Goal: Navigation & Orientation: Find specific page/section

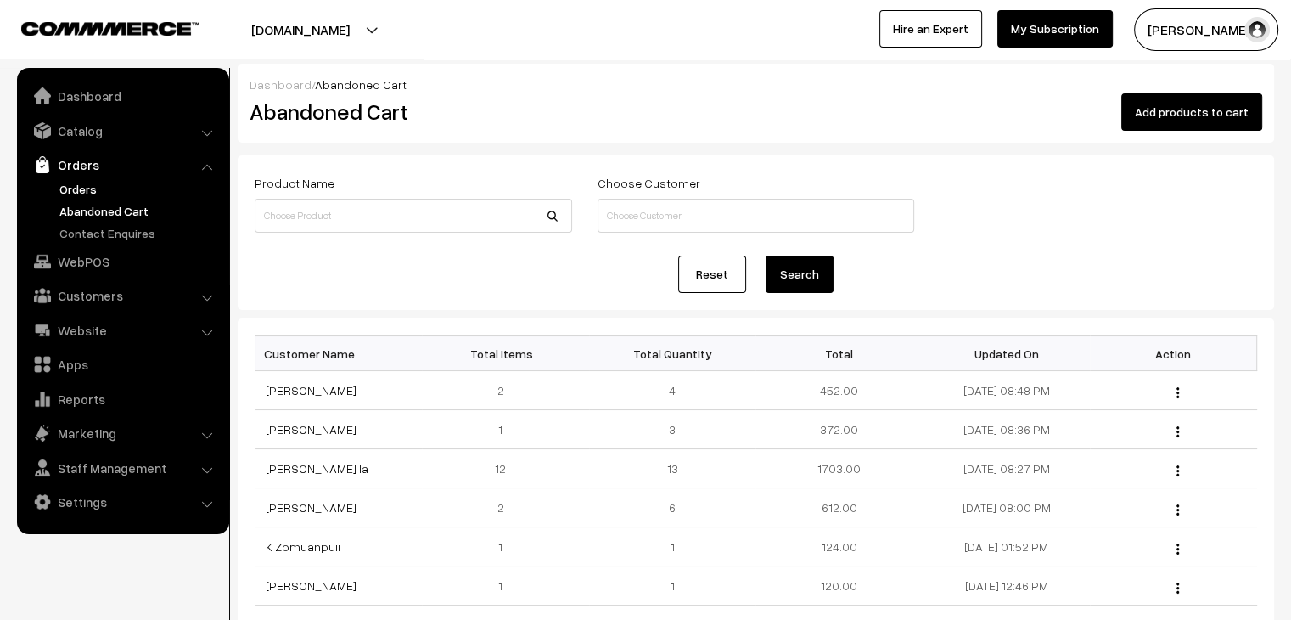
click at [98, 194] on link "Orders" at bounding box center [139, 189] width 168 height 18
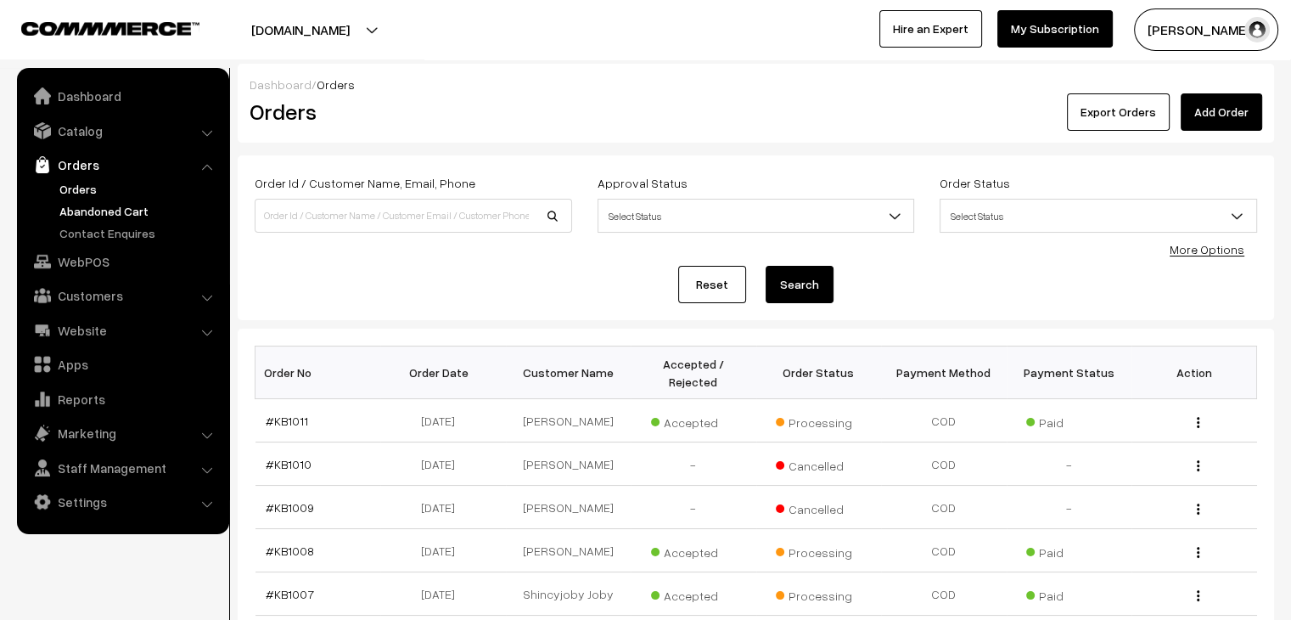
click at [122, 205] on link "Abandoned Cart" at bounding box center [139, 211] width 168 height 18
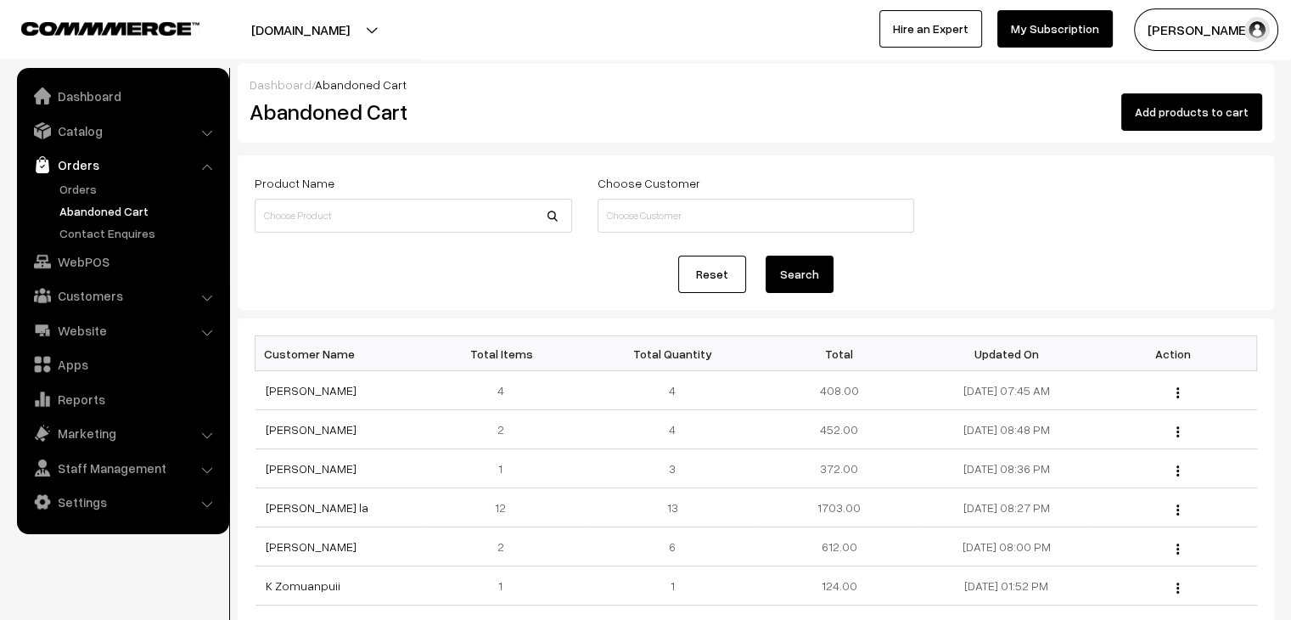
click at [104, 215] on link "Abandoned Cart" at bounding box center [139, 211] width 168 height 18
click at [89, 191] on link "Orders" at bounding box center [139, 189] width 168 height 18
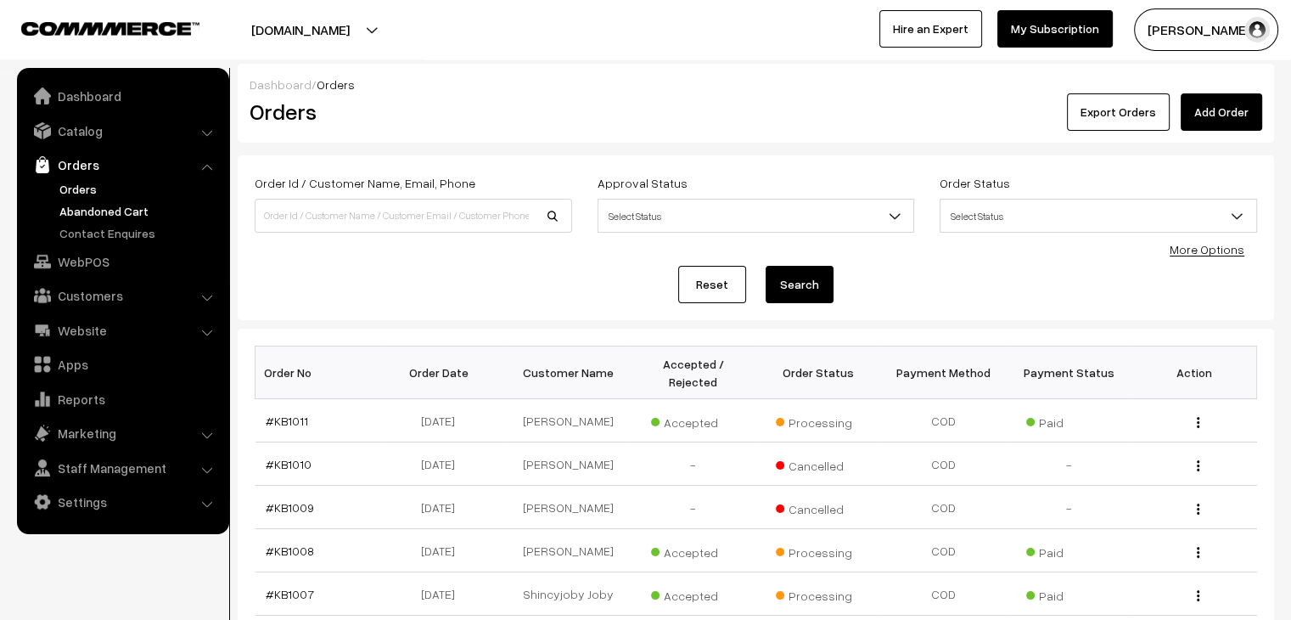
click at [140, 210] on link "Abandoned Cart" at bounding box center [139, 211] width 168 height 18
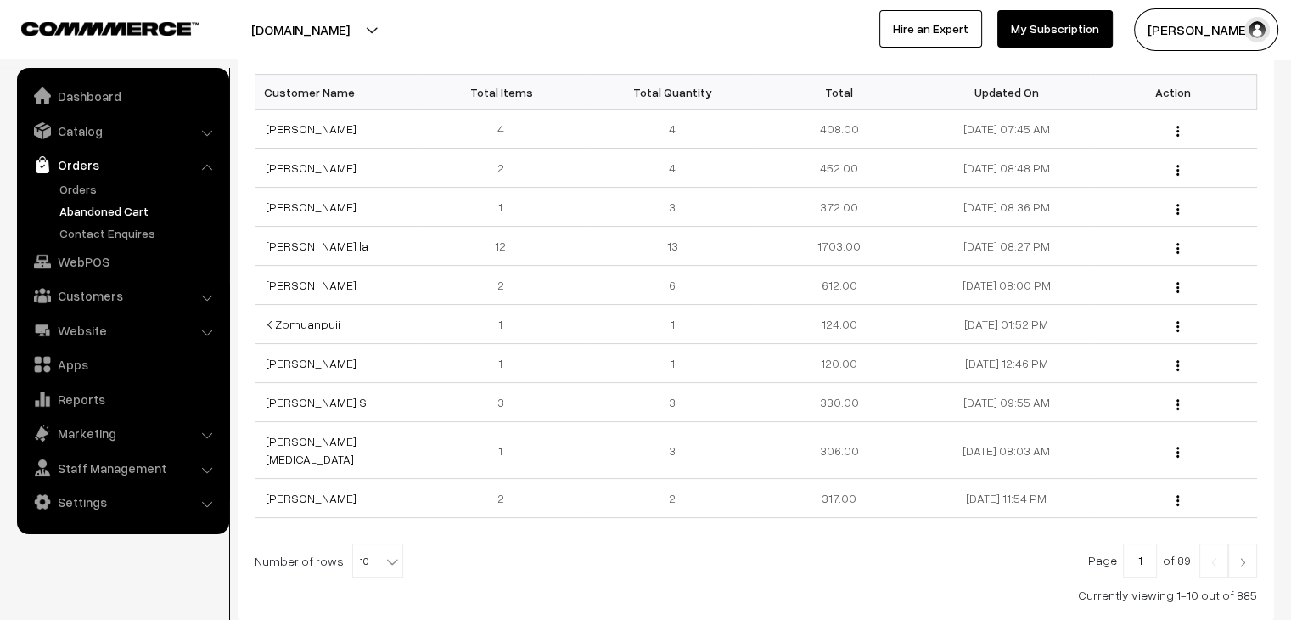
scroll to position [261, 0]
click at [289, 301] on td "[PERSON_NAME]" at bounding box center [339, 286] width 167 height 39
click at [82, 192] on link "Orders" at bounding box center [139, 189] width 168 height 18
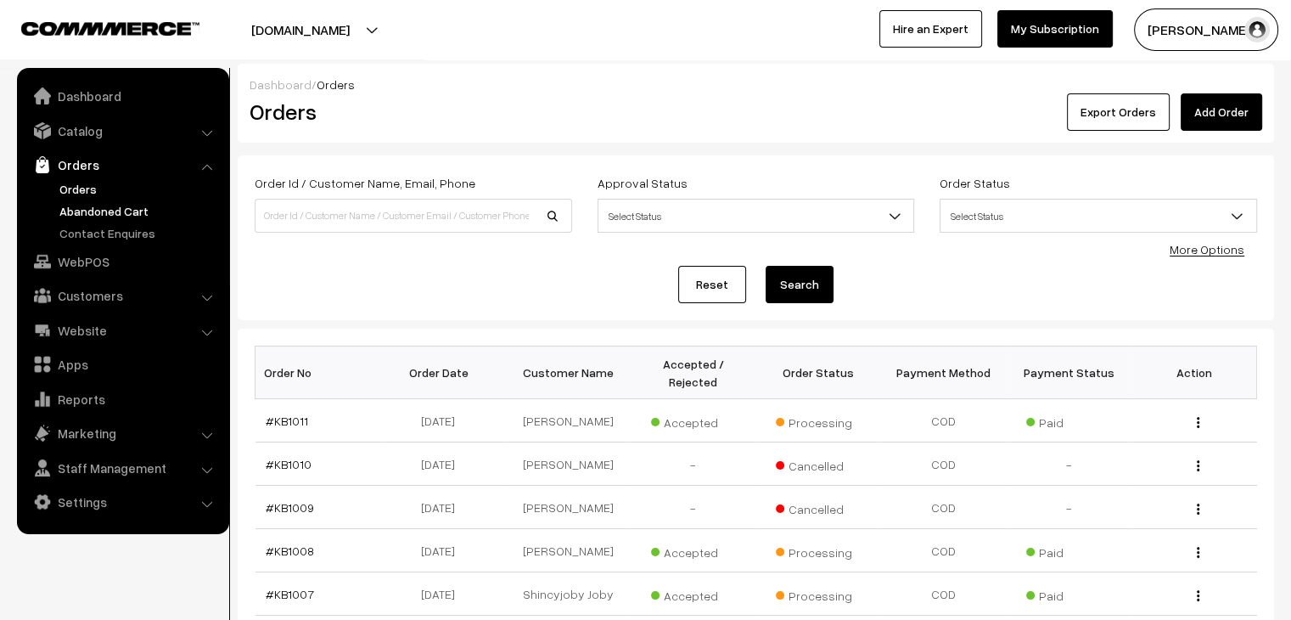
click at [137, 218] on link "Abandoned Cart" at bounding box center [139, 211] width 168 height 18
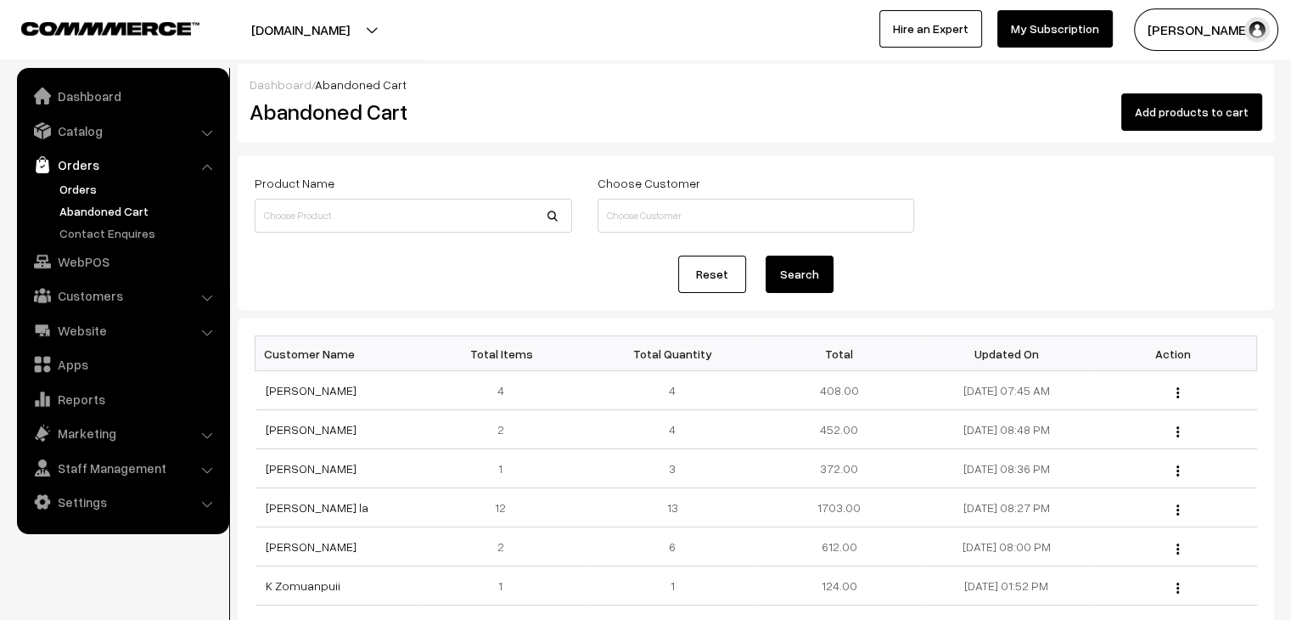
click at [88, 183] on link "Orders" at bounding box center [139, 189] width 168 height 18
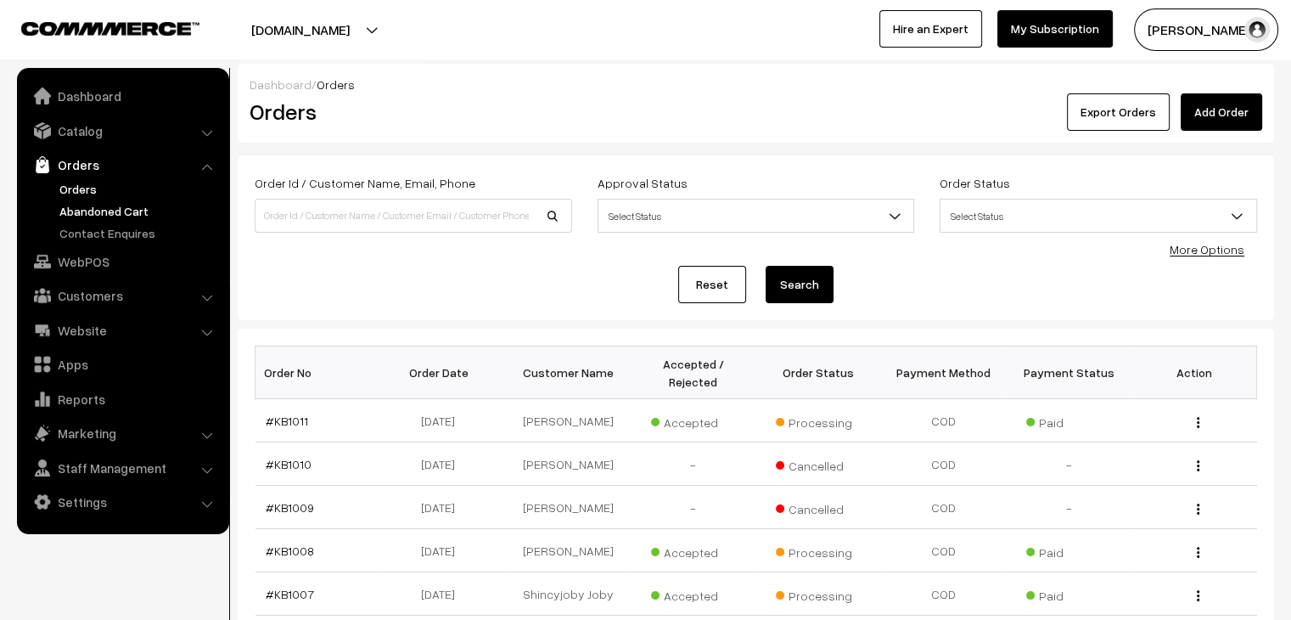
click at [98, 212] on link "Abandoned Cart" at bounding box center [139, 211] width 168 height 18
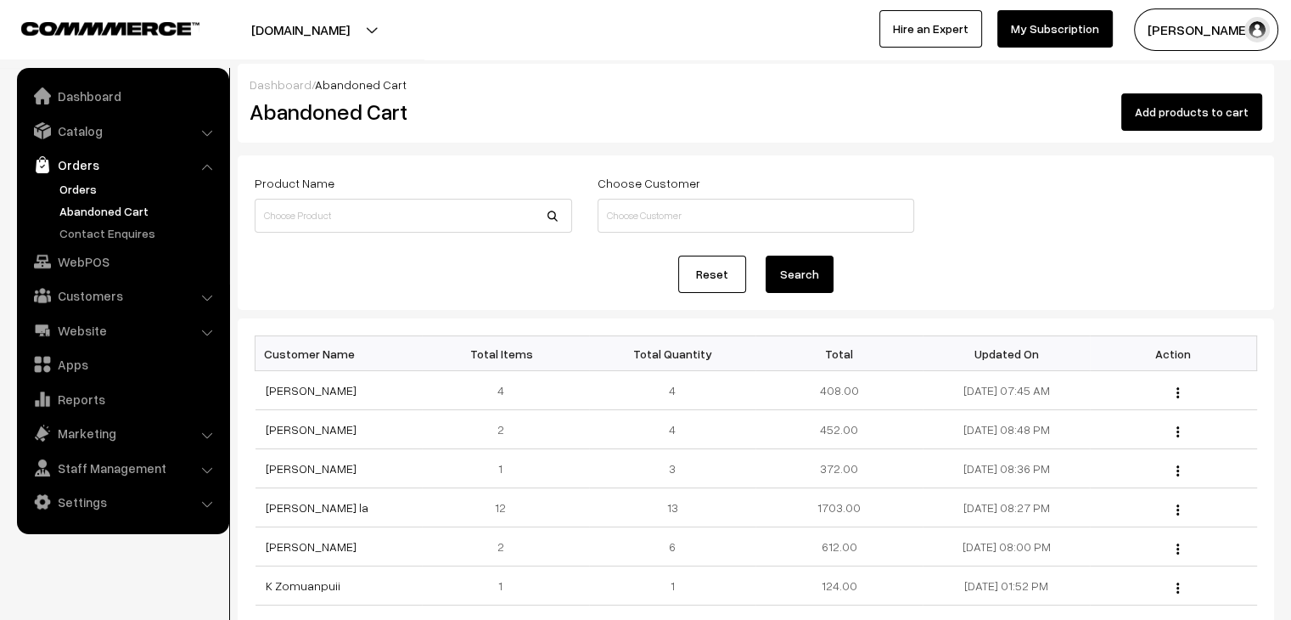
click at [87, 190] on link "Orders" at bounding box center [139, 189] width 168 height 18
